Goal: Find specific fact: Find specific fact

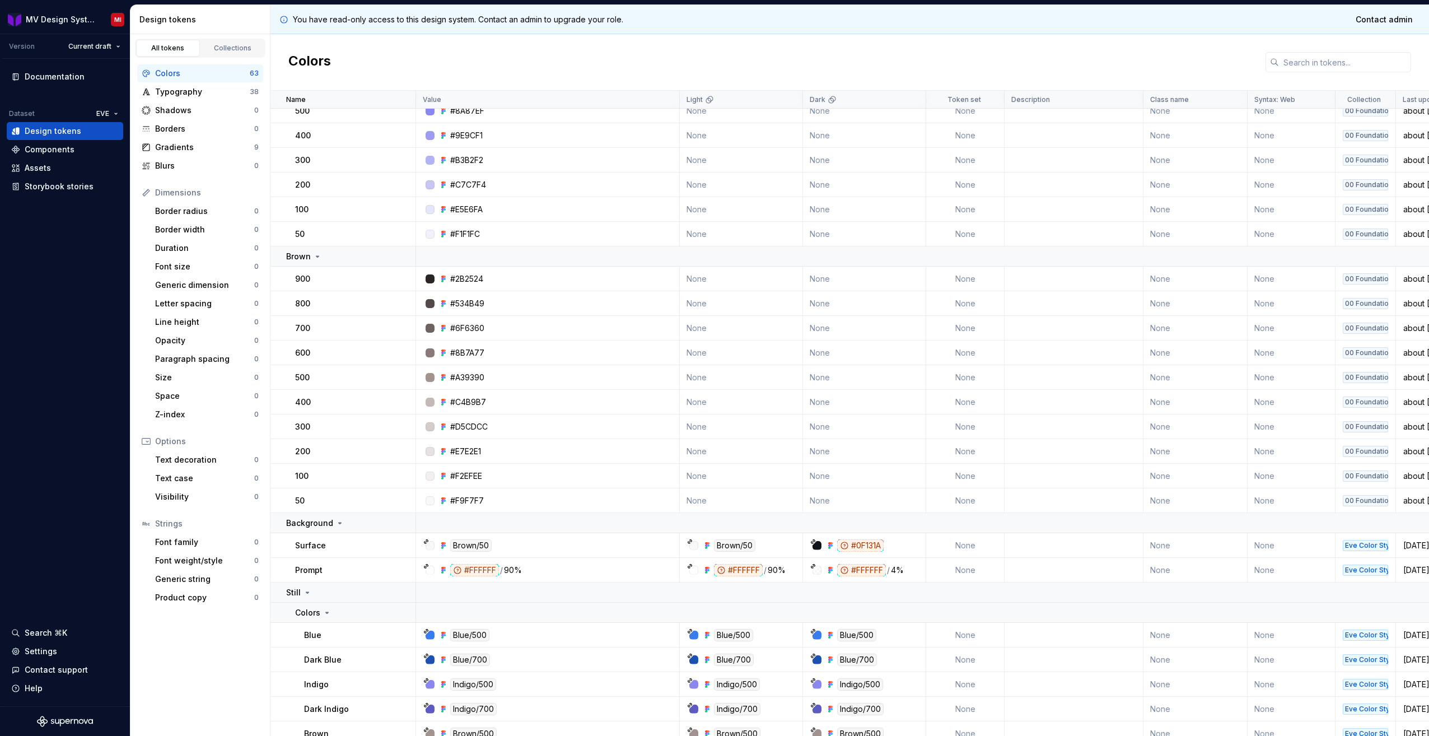
scroll to position [448, 0]
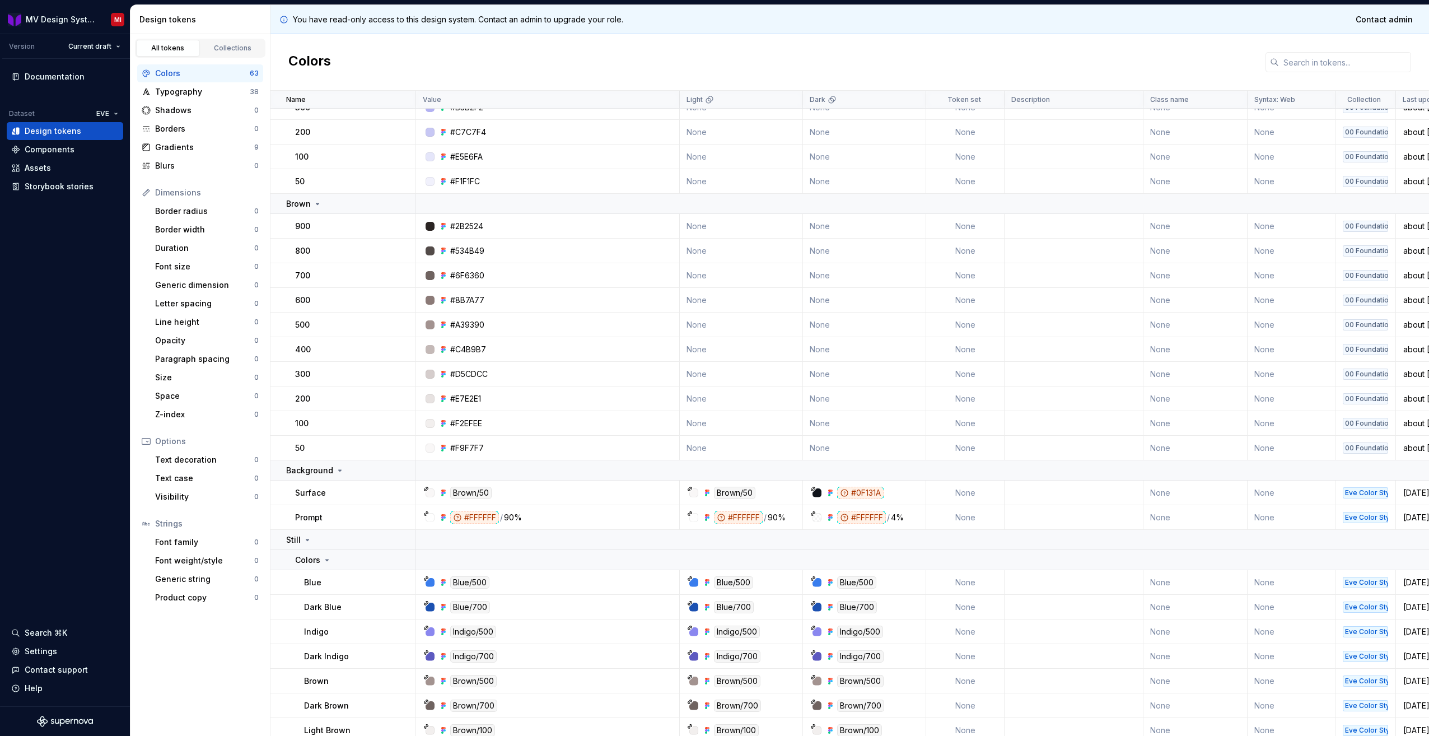
click at [260, 653] on div "All tokens Collections Colors 63 Typography 38 Shadows 0 Borders 0 Gradients 9 …" at bounding box center [201, 385] width 140 height 702
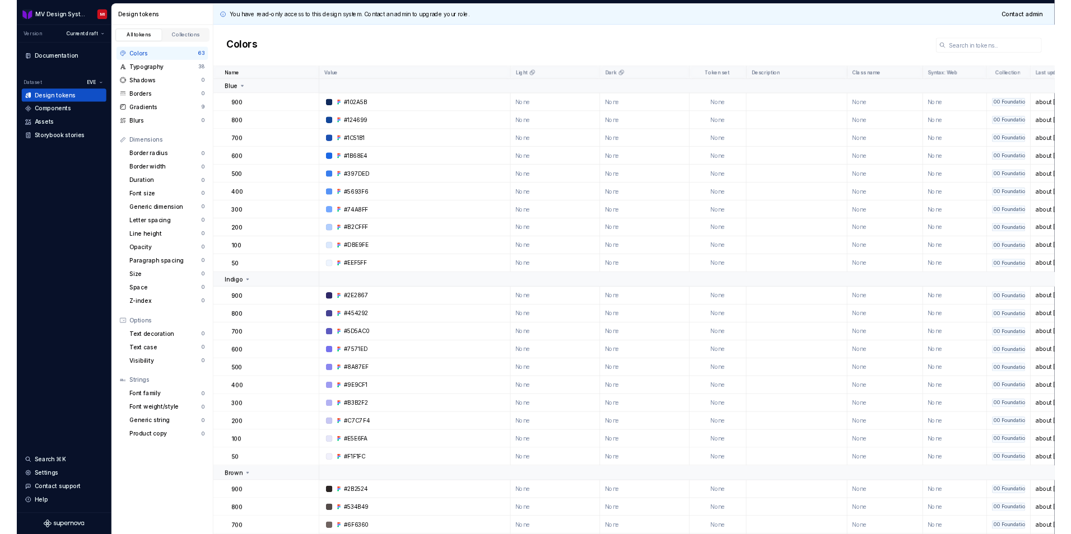
scroll to position [0, 0]
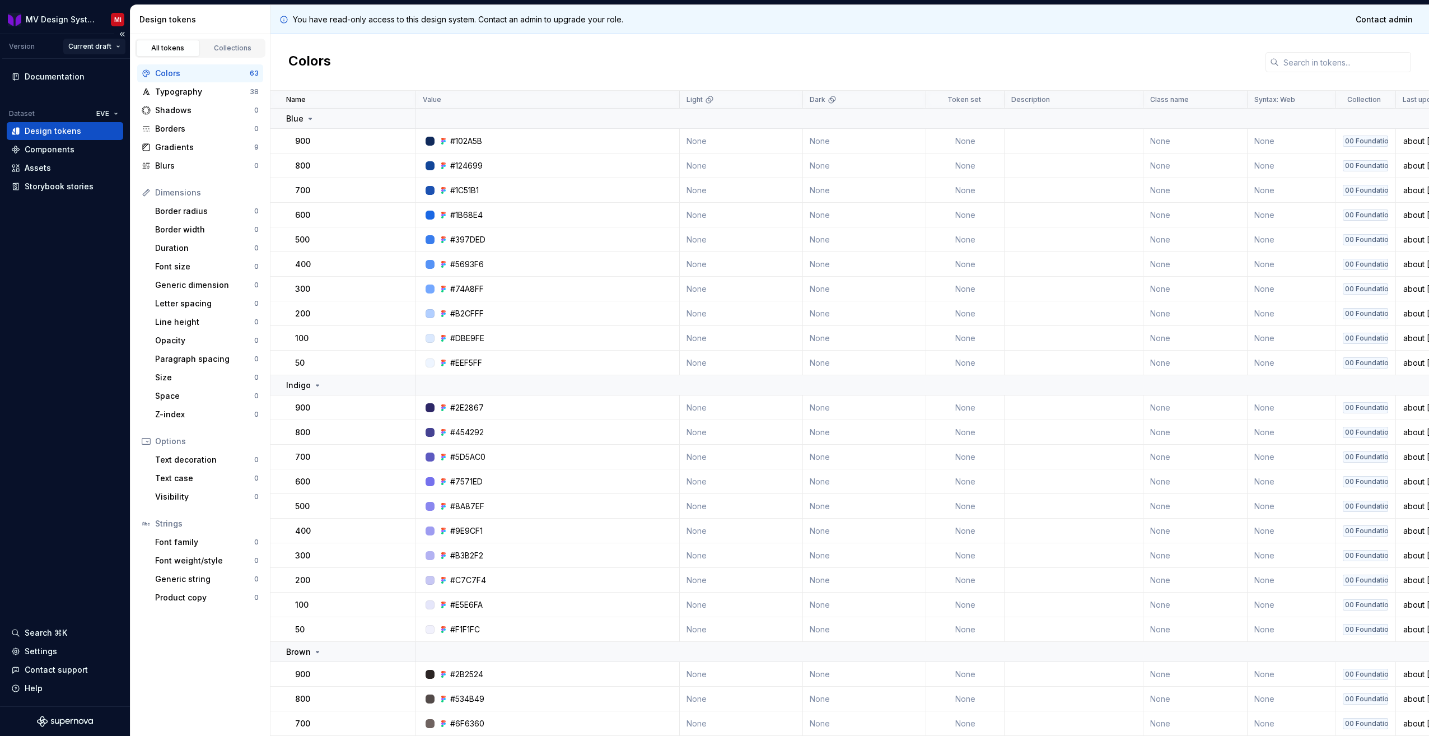
click at [103, 45] on html "MV Design System MI Version Current draft Documentation Dataset EVE Design toke…" at bounding box center [714, 368] width 1429 height 736
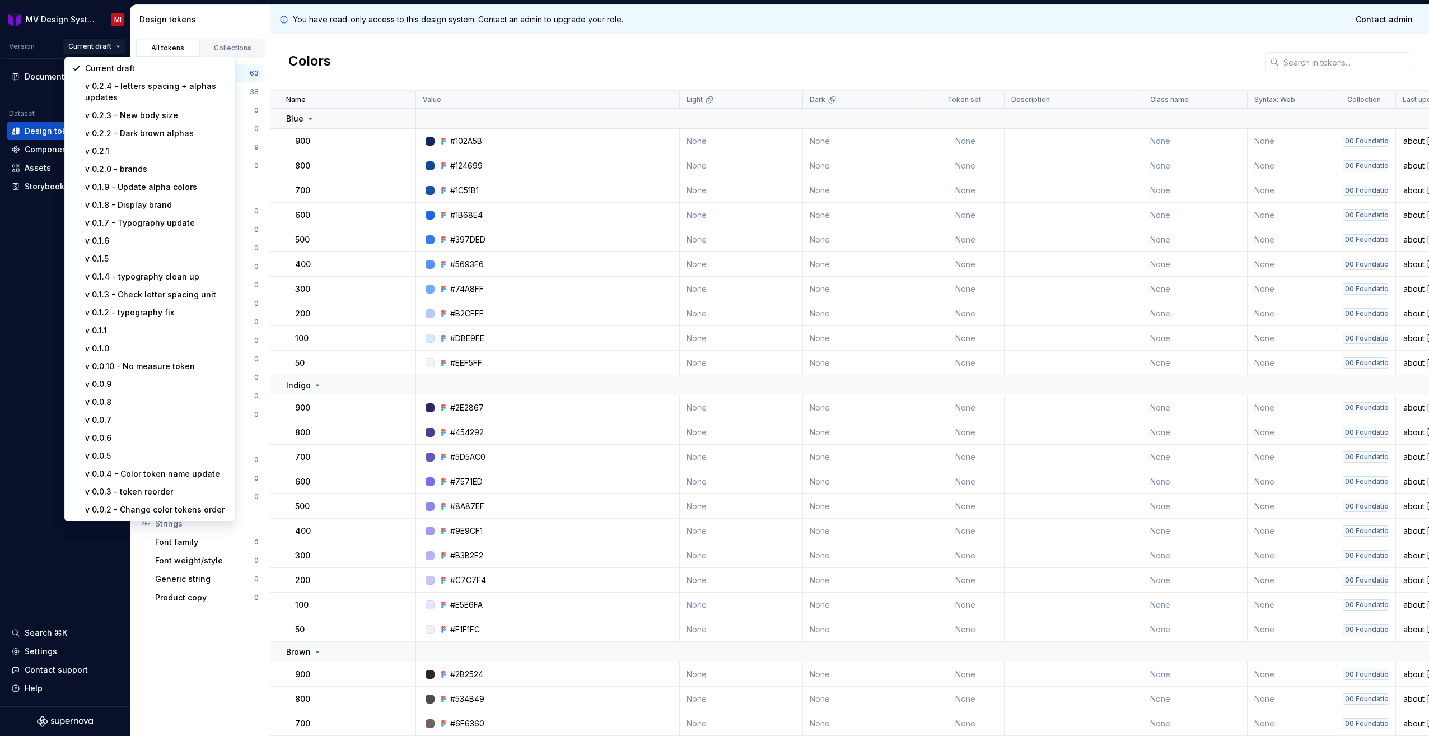
click at [104, 45] on html "MV Design System MI Version Current draft Documentation Dataset EVE Design toke…" at bounding box center [714, 368] width 1429 height 736
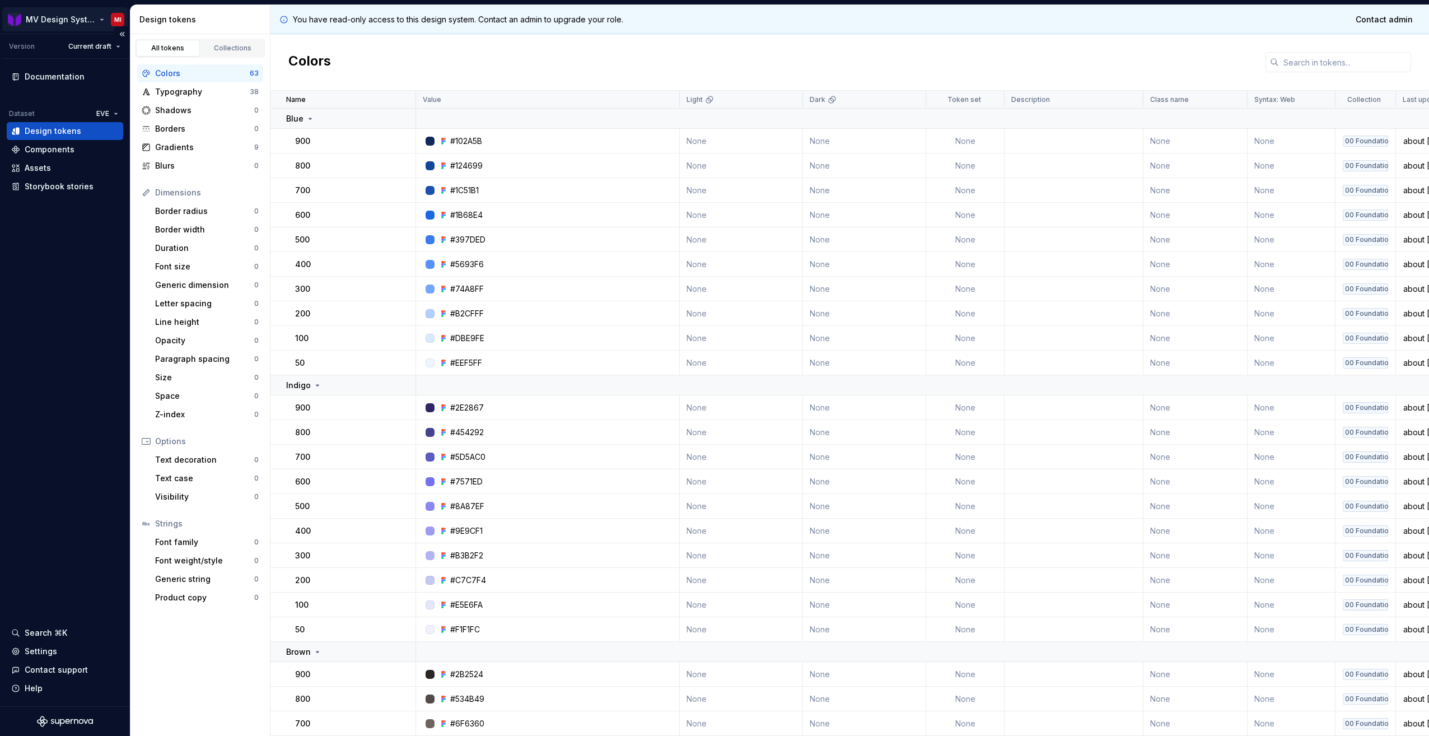
click at [64, 16] on html "MV Design System MI Version Current draft Documentation Dataset EVE Design toke…" at bounding box center [714, 368] width 1429 height 736
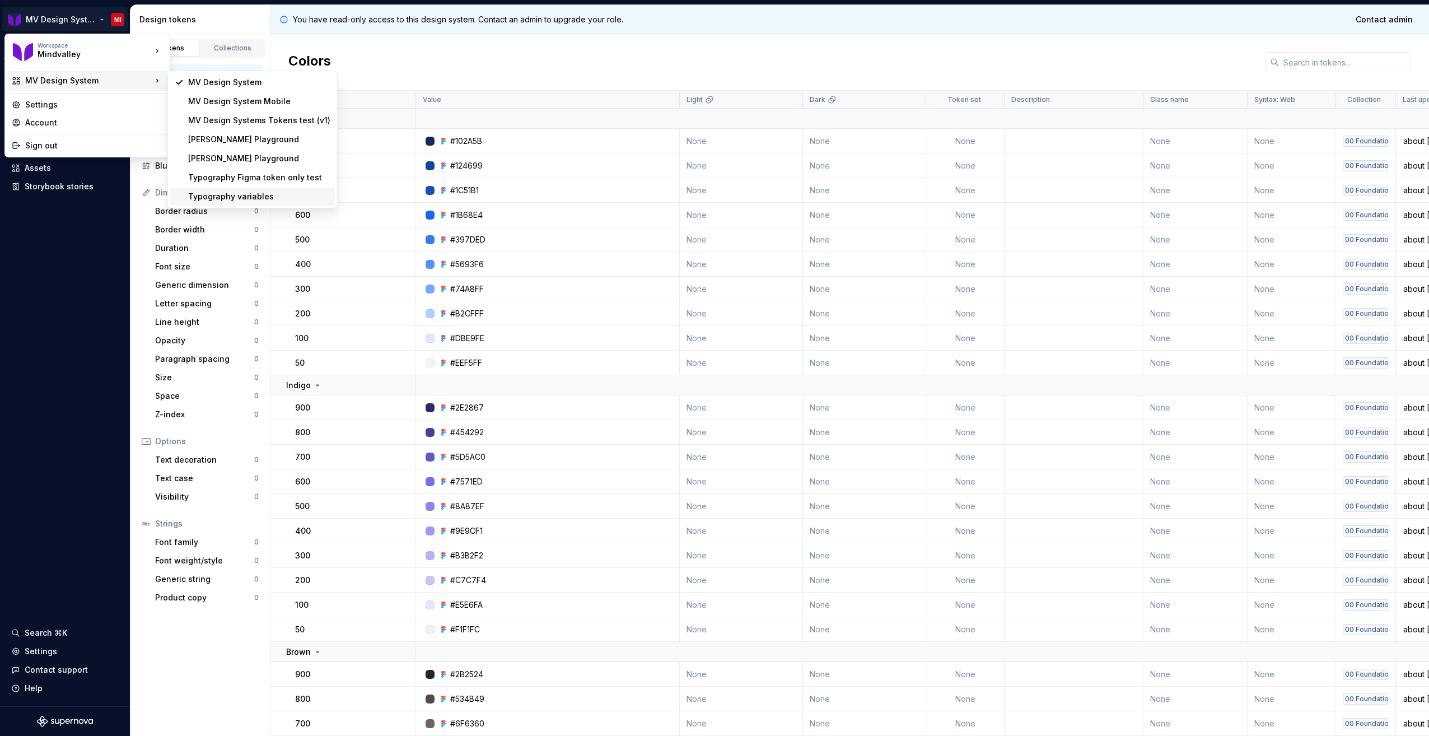
click at [285, 196] on div "Typography variables" at bounding box center [259, 196] width 142 height 11
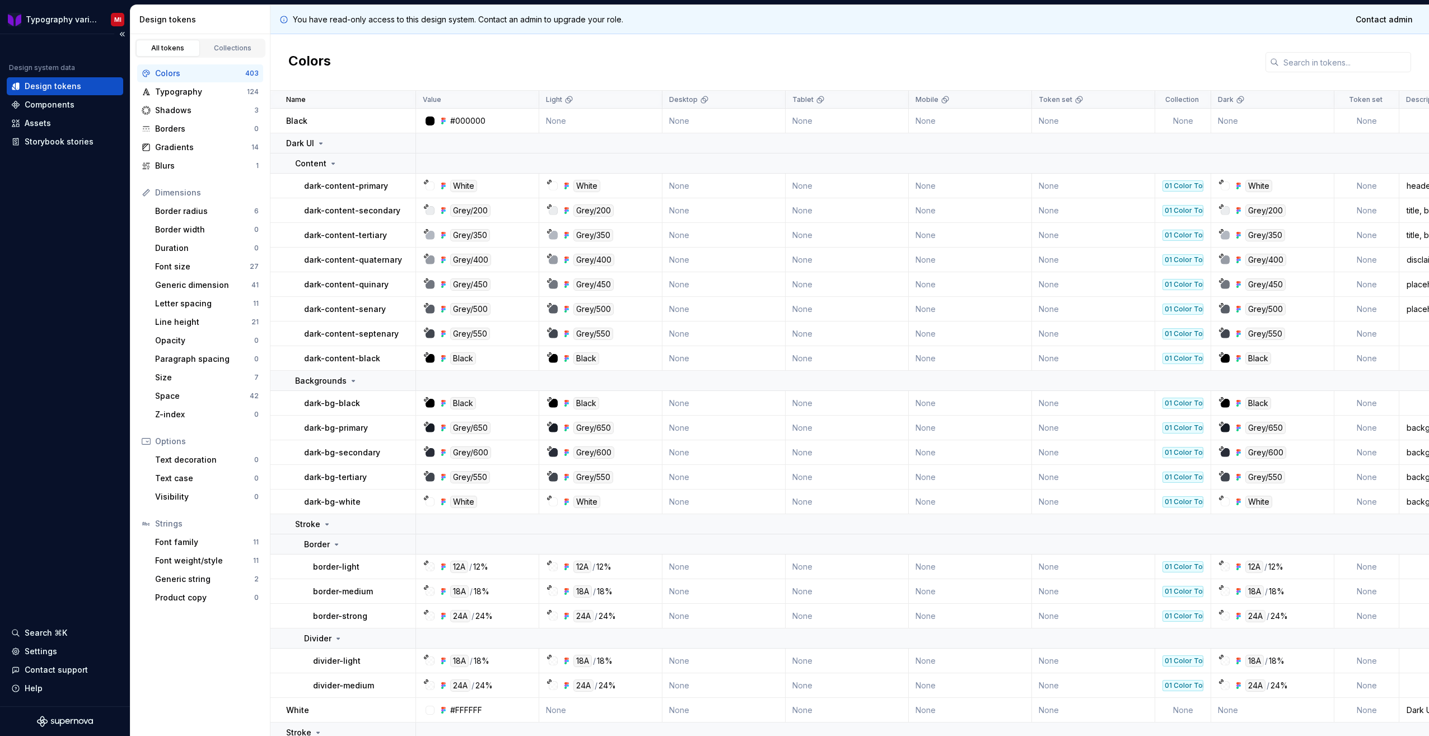
click at [61, 178] on div "Design system data Design tokens Components Assets Storybook stories Search ⌘K …" at bounding box center [65, 370] width 130 height 672
click at [245, 54] on link "Collections" at bounding box center [233, 48] width 64 height 17
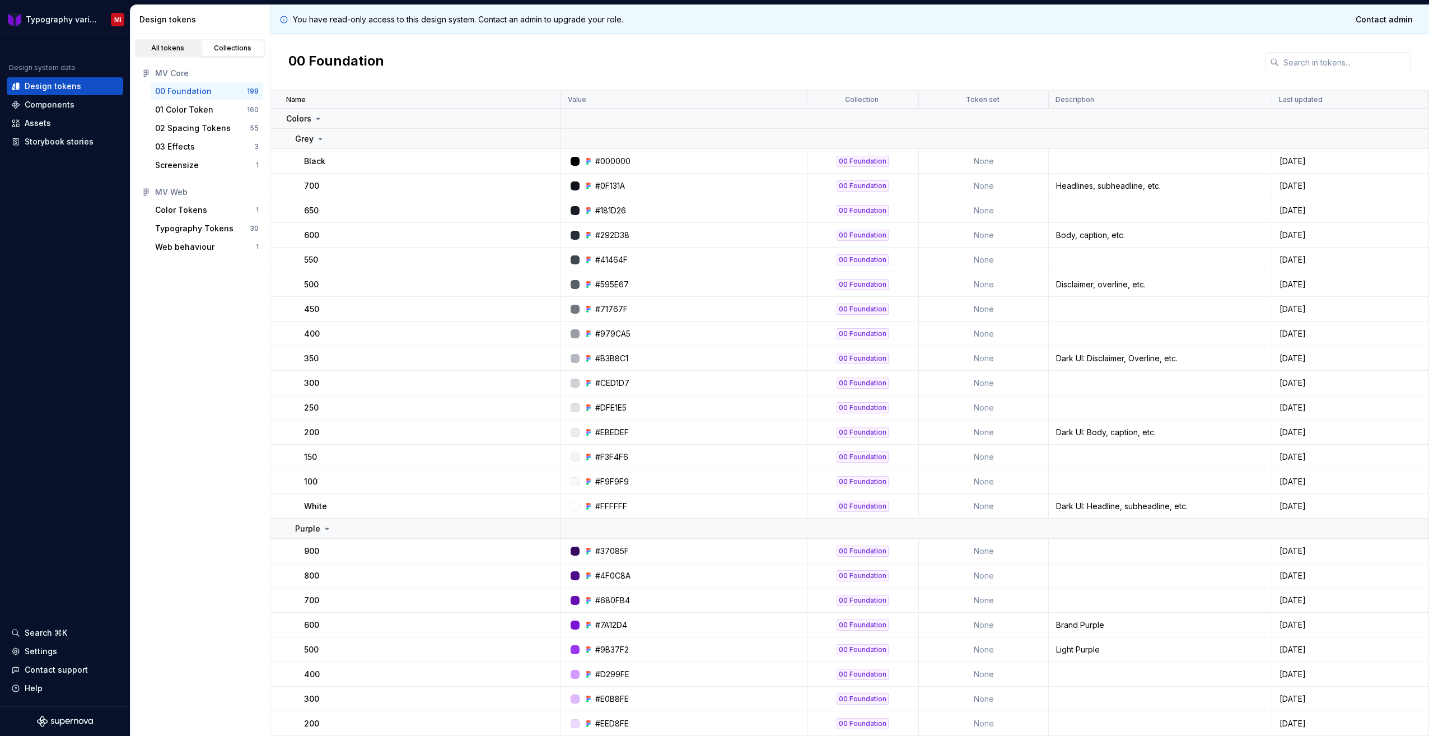
click at [175, 44] on div "All tokens" at bounding box center [168, 48] width 56 height 9
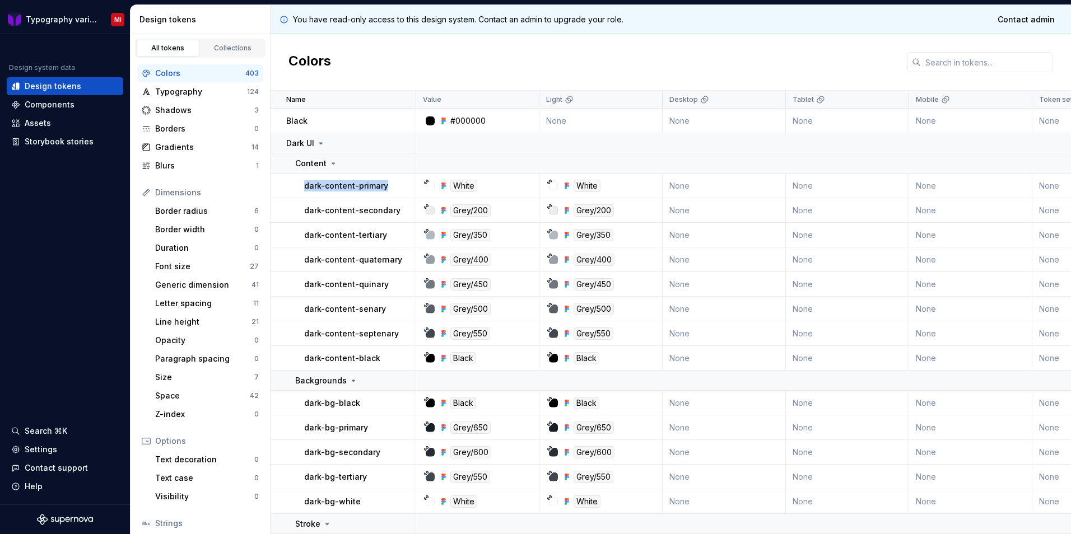
drag, startPoint x: 388, startPoint y: 185, endPoint x: 305, endPoint y: 183, distance: 83.5
click at [305, 183] on div "dark-content-primary" at bounding box center [359, 185] width 111 height 11
copy p "dark-content-primary"
